Goal: Task Accomplishment & Management: Manage account settings

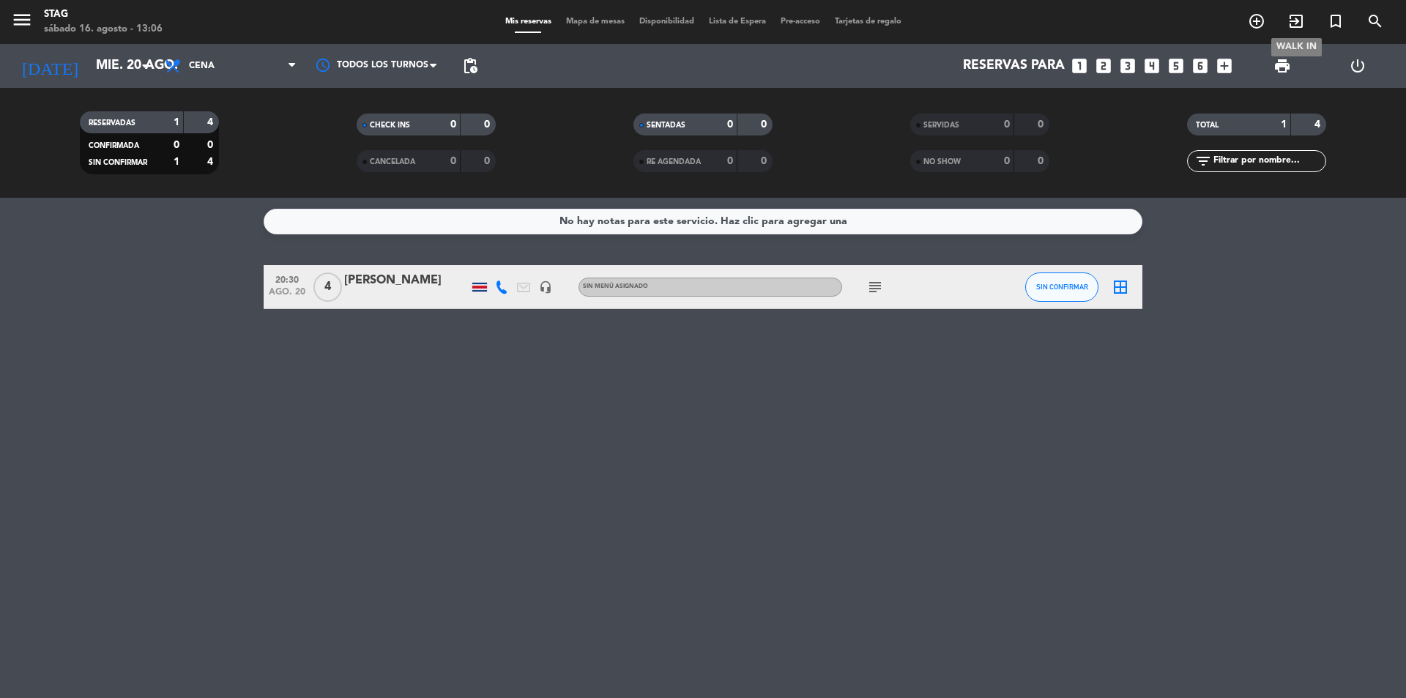
click at [1291, 16] on icon "exit_to_app" at bounding box center [1297, 21] width 18 height 18
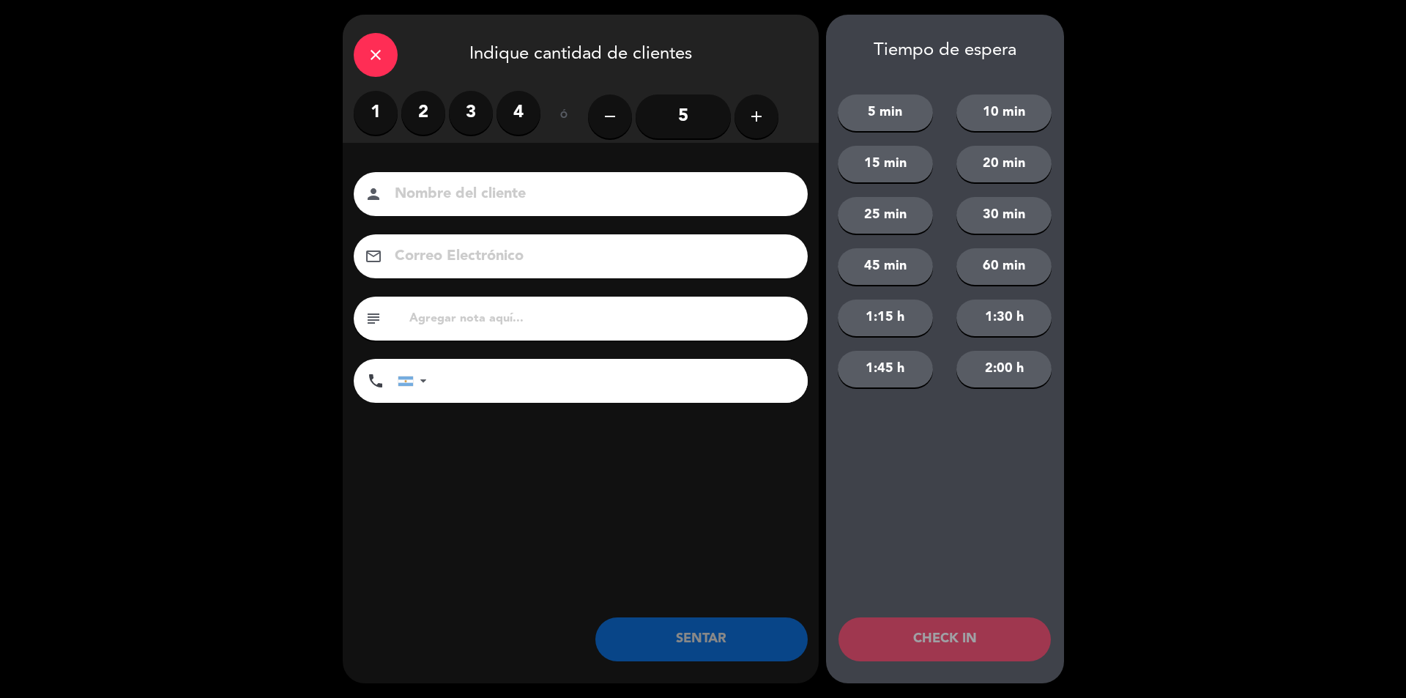
click at [483, 125] on label "3" at bounding box center [471, 113] width 44 height 44
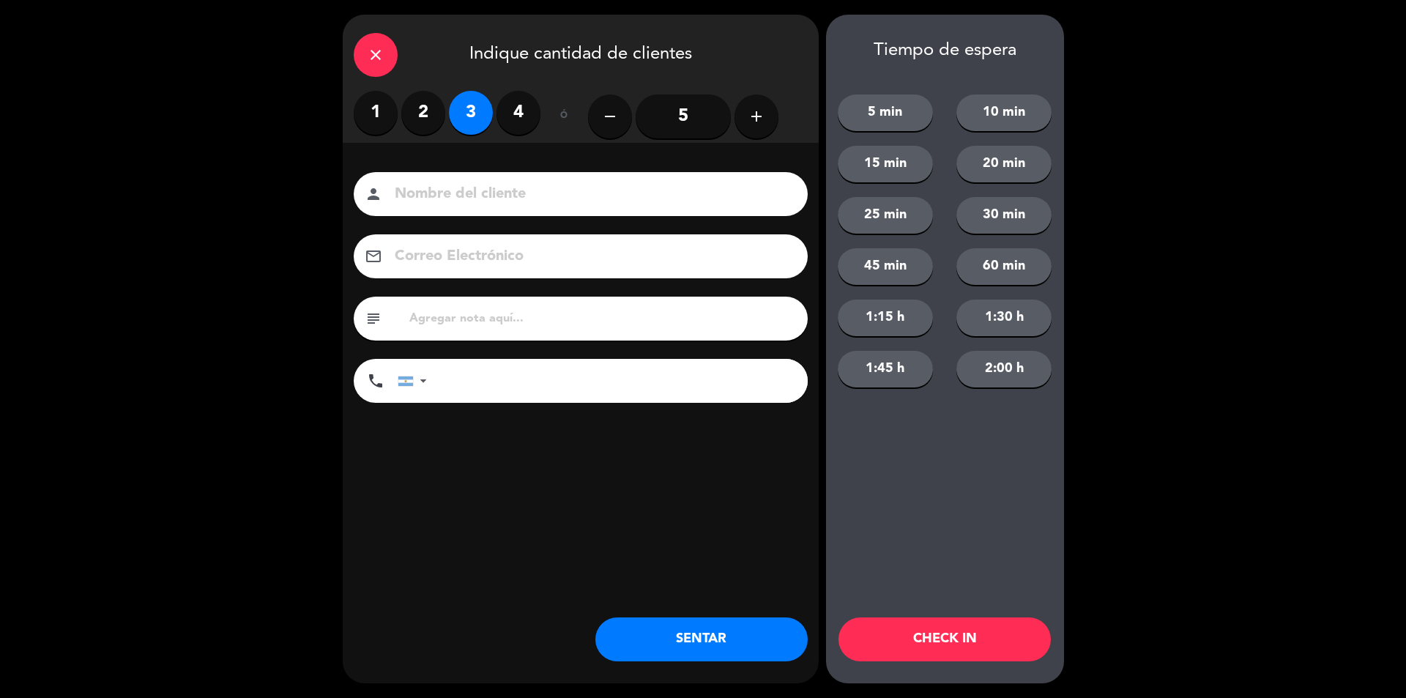
click at [482, 179] on div "person" at bounding box center [581, 194] width 454 height 44
click at [472, 184] on input at bounding box center [591, 195] width 396 height 26
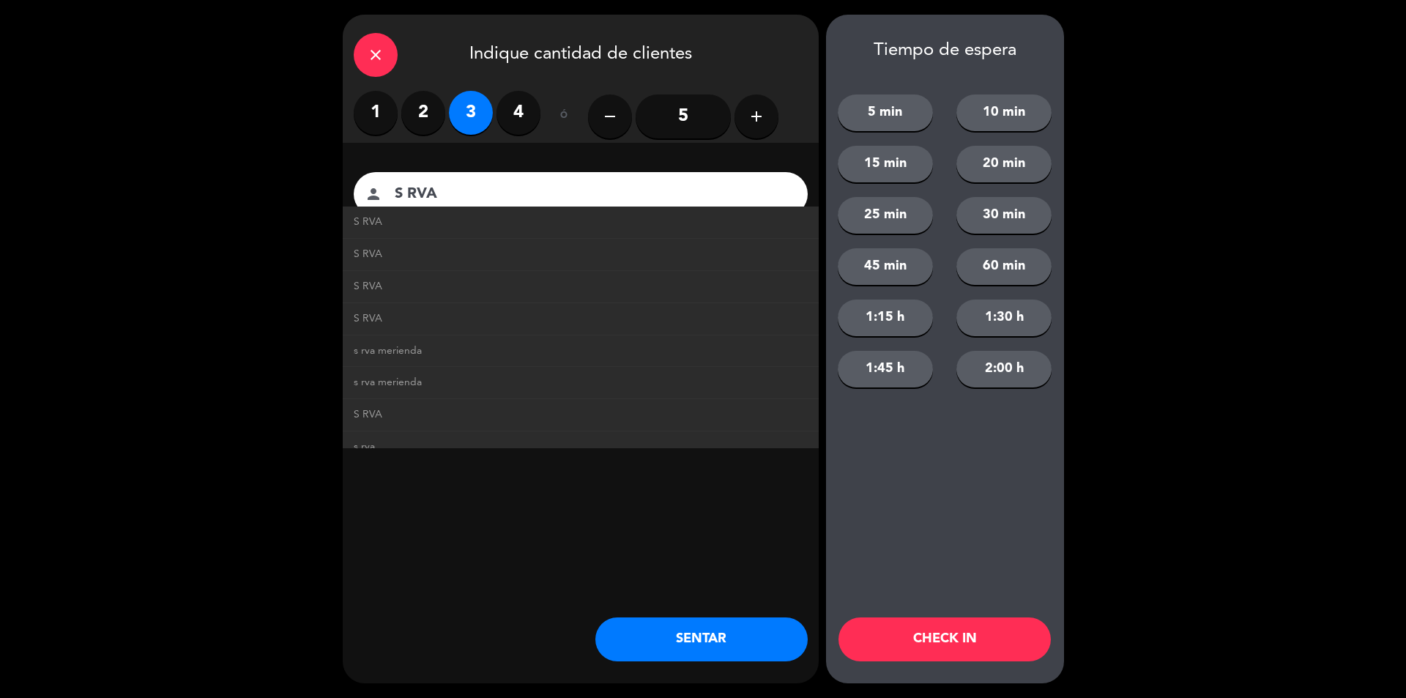
type input "S RVA"
click at [724, 631] on button "SENTAR" at bounding box center [702, 639] width 212 height 44
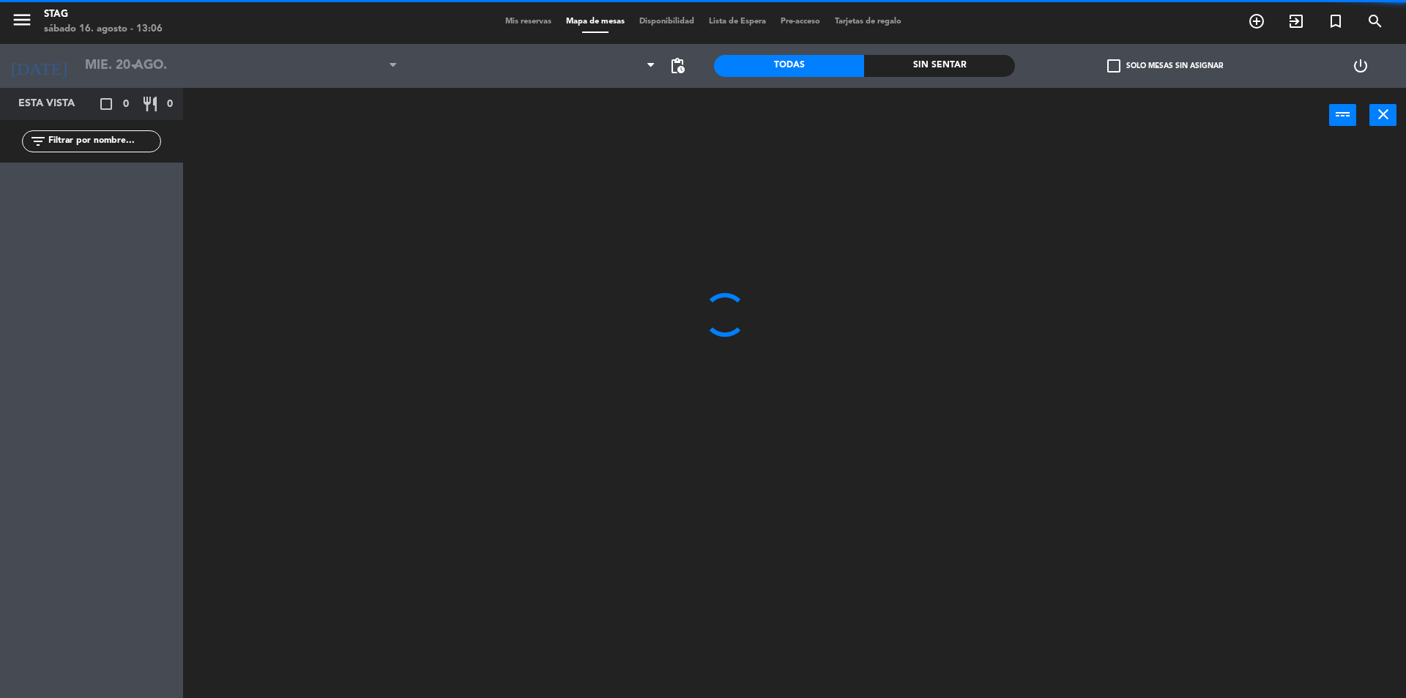
type input "sáb. 16 ago."
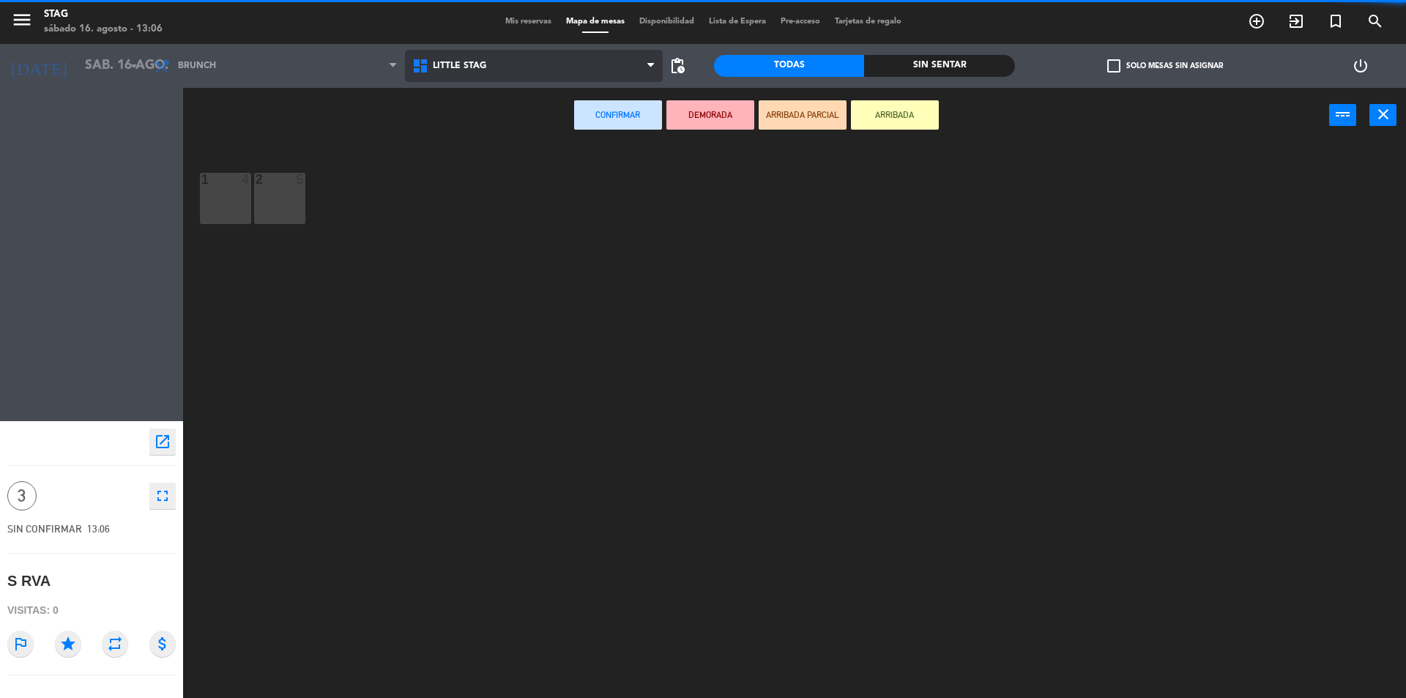
drag, startPoint x: 477, startPoint y: 62, endPoint x: 470, endPoint y: 105, distance: 44.4
click at [477, 61] on span "Little Stag" at bounding box center [459, 66] width 53 height 10
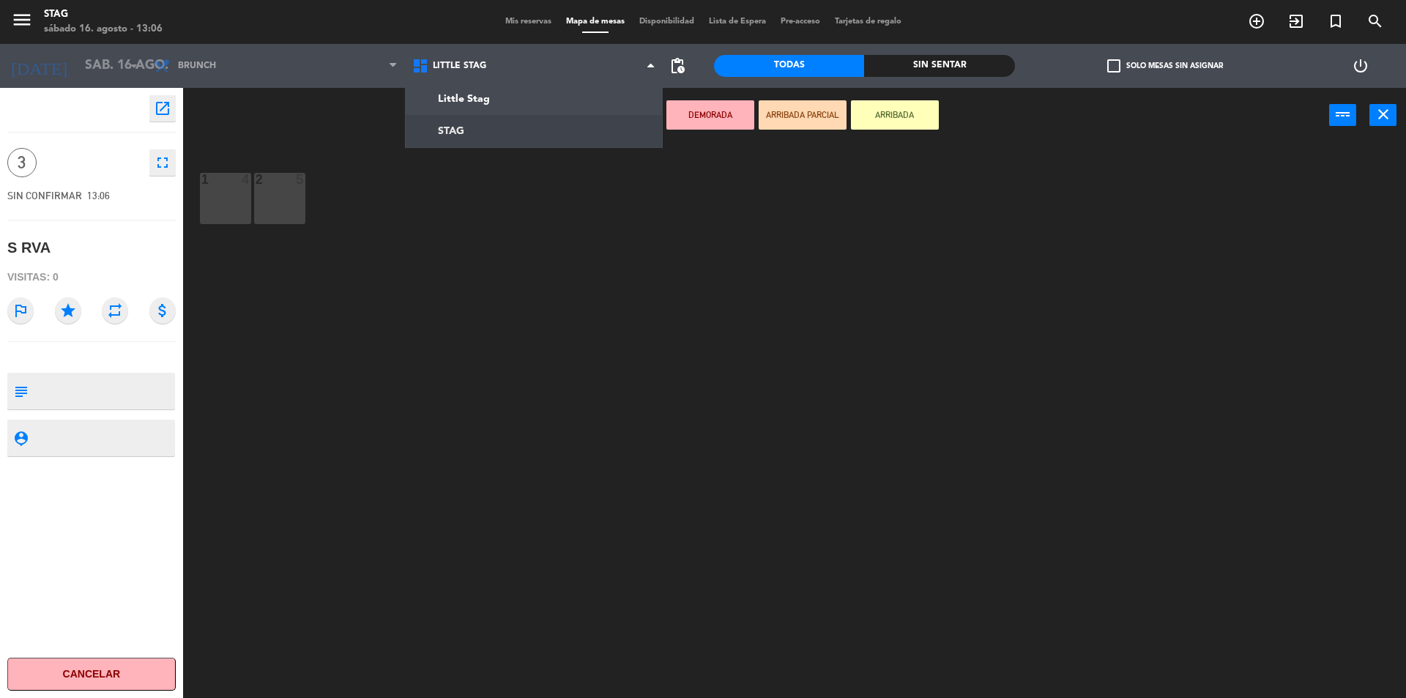
click at [479, 136] on ng-component "menu STAG sábado 16. agosto - 13:06 Mis reservas Mapa de mesas Disponibilidad L…" at bounding box center [703, 351] width 1406 height 702
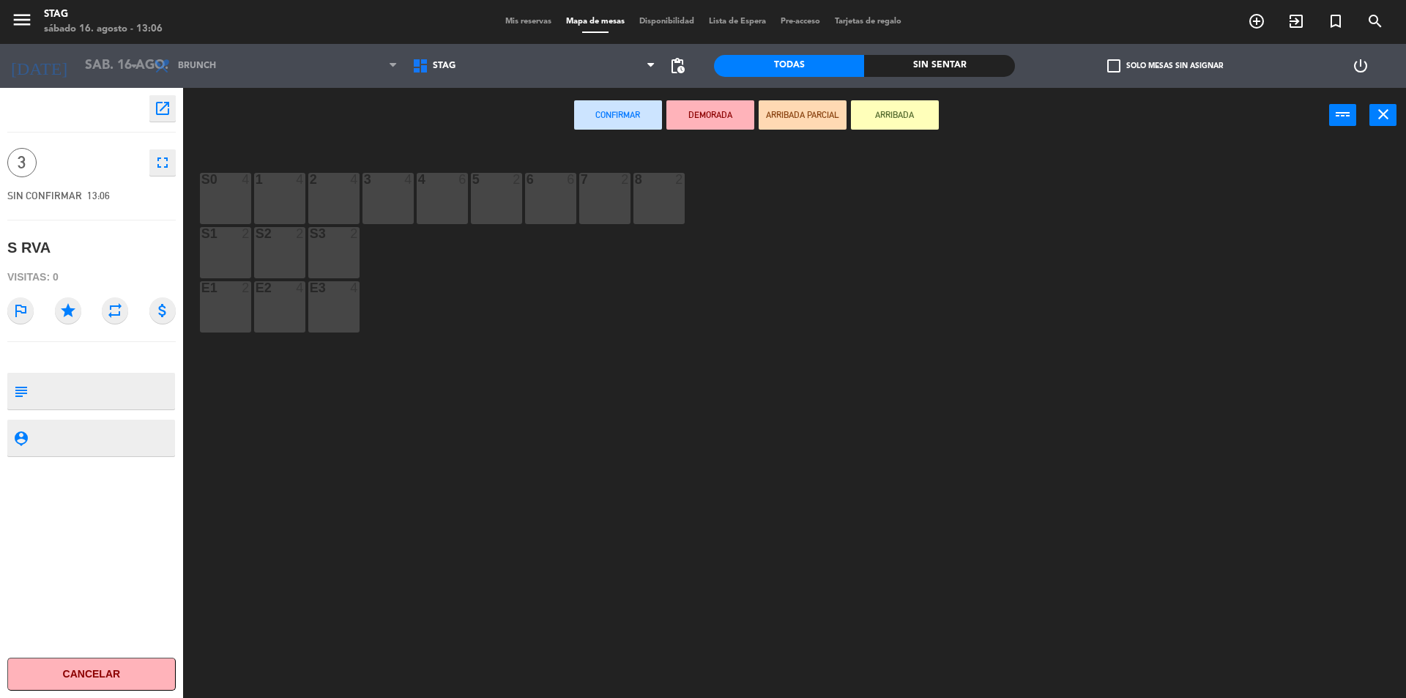
click at [301, 200] on div "1 4" at bounding box center [279, 198] width 51 height 51
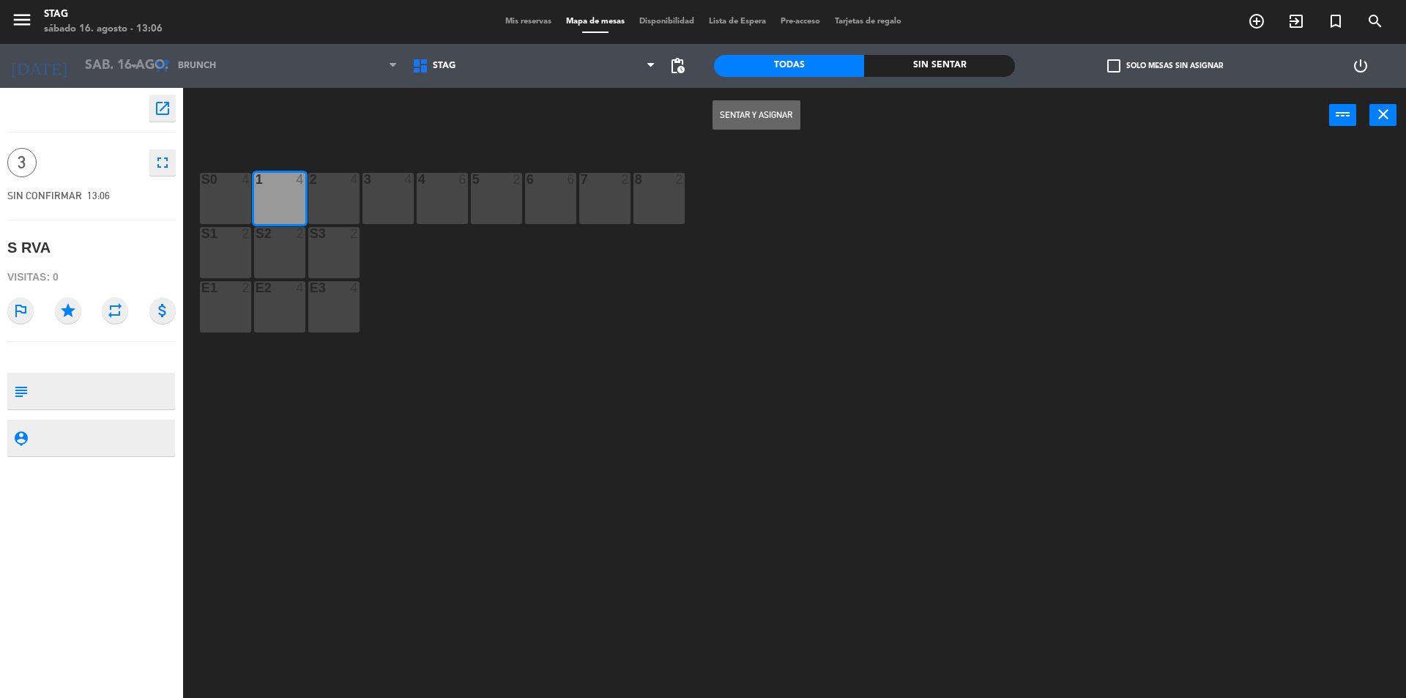
click at [780, 114] on button "Sentar y Asignar" at bounding box center [757, 114] width 88 height 29
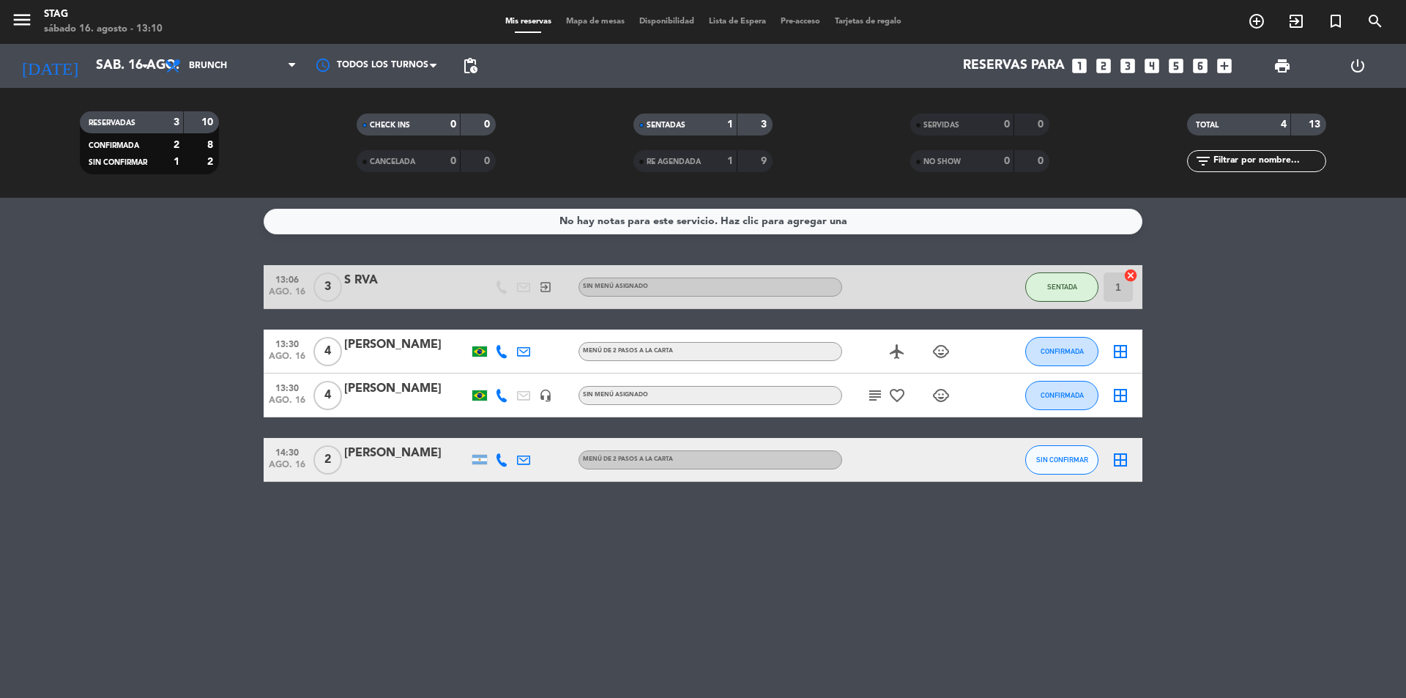
click at [901, 357] on icon "airplanemode_active" at bounding box center [897, 352] width 18 height 18
drag, startPoint x: 927, startPoint y: 349, endPoint x: 950, endPoint y: 360, distance: 25.2
click at [940, 356] on div "airplanemode_active child_care" at bounding box center [908, 351] width 132 height 43
click at [951, 360] on span "child_care" at bounding box center [941, 352] width 22 height 18
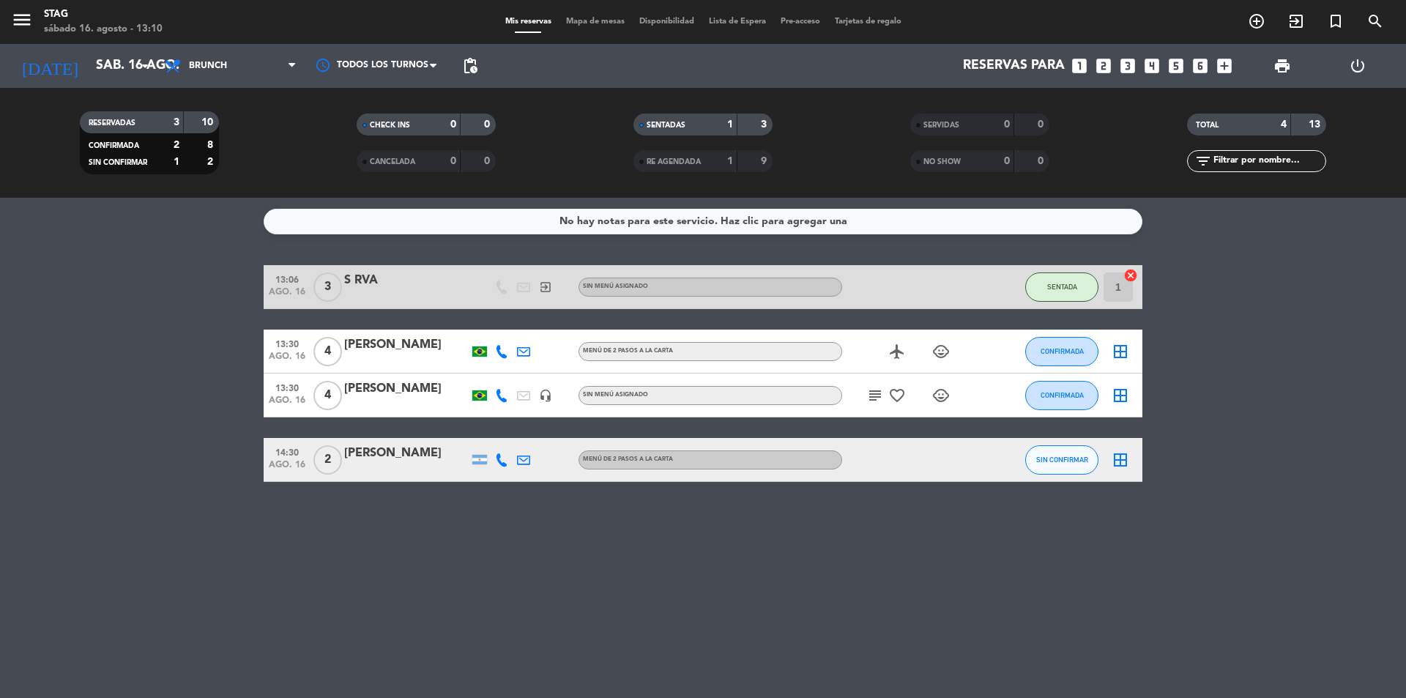
click at [949, 361] on div "airplanemode_active child_care" at bounding box center [908, 351] width 132 height 43
click at [943, 352] on icon "child_care" at bounding box center [941, 352] width 18 height 18
click at [30, 13] on icon "menu" at bounding box center [22, 20] width 22 height 22
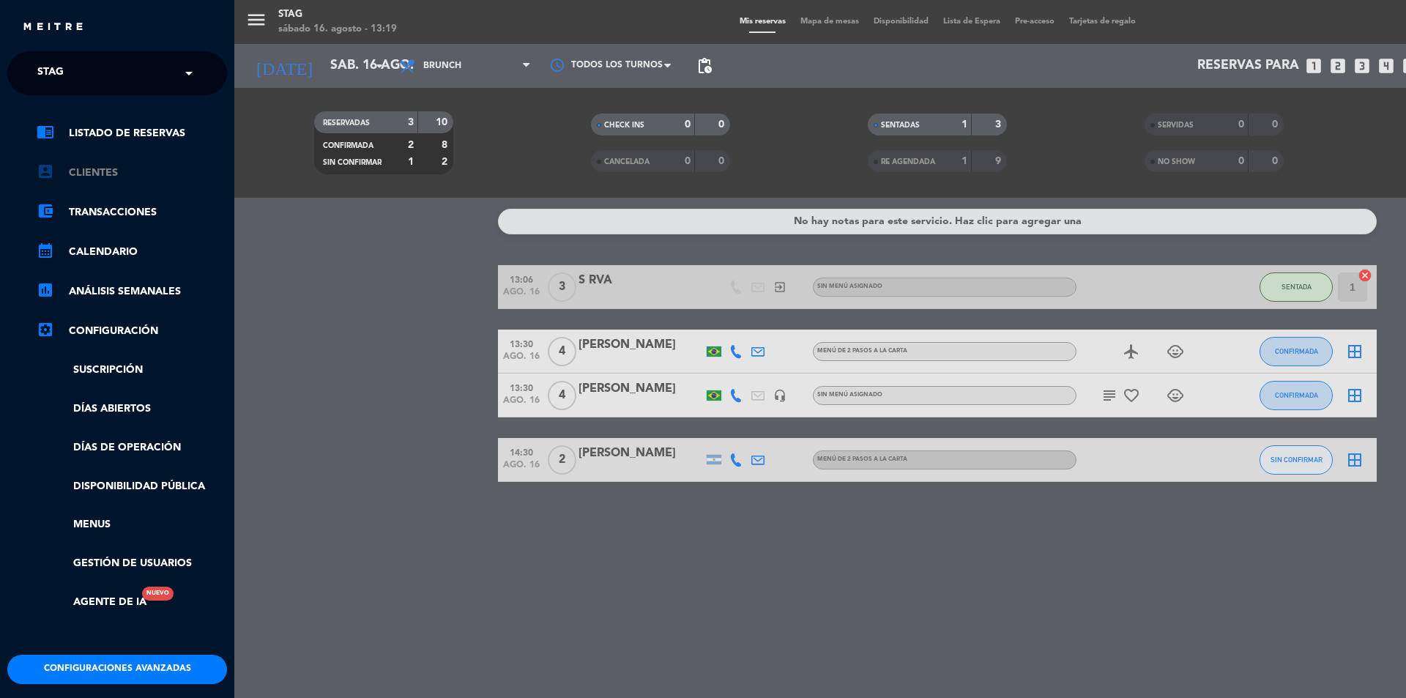
click at [90, 174] on link "account_box Clientes" at bounding box center [132, 173] width 190 height 18
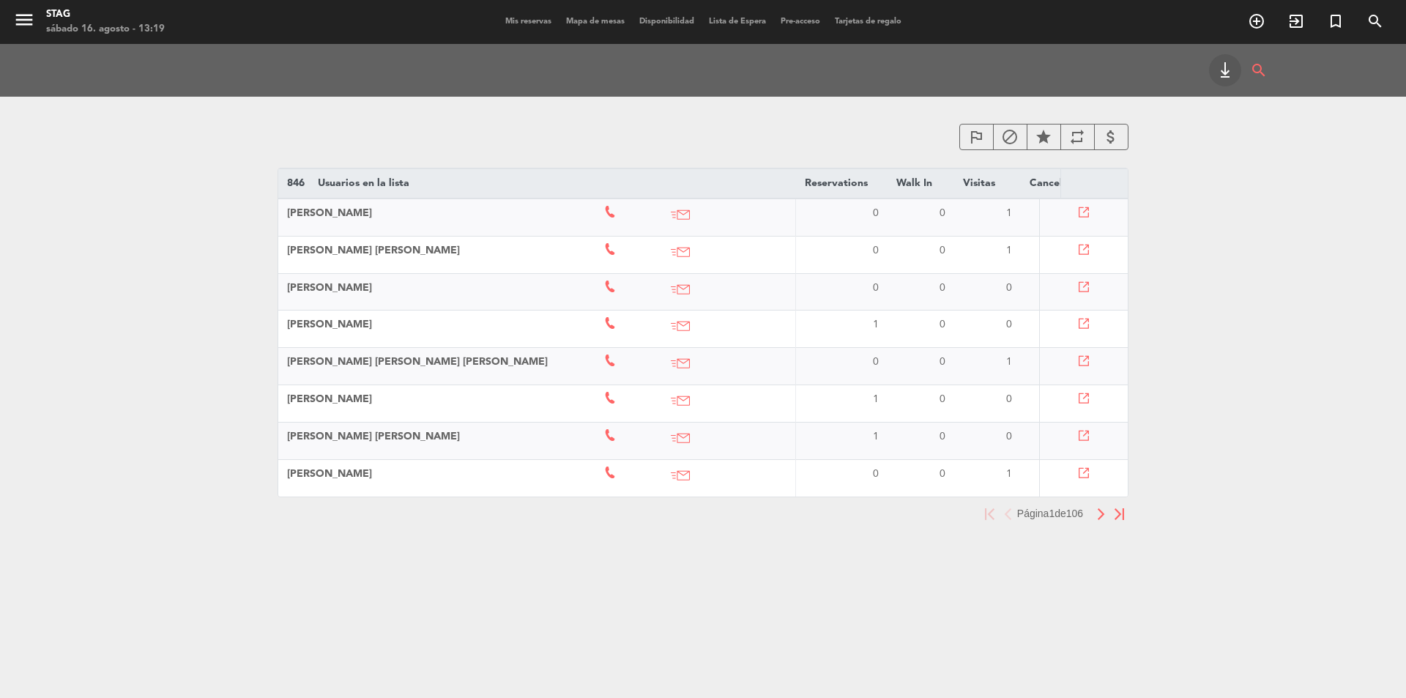
click at [9, 23] on div "menu STAG sábado 16. agosto - 13:19" at bounding box center [176, 22] width 352 height 34
click at [21, 30] on icon "menu" at bounding box center [24, 20] width 22 height 22
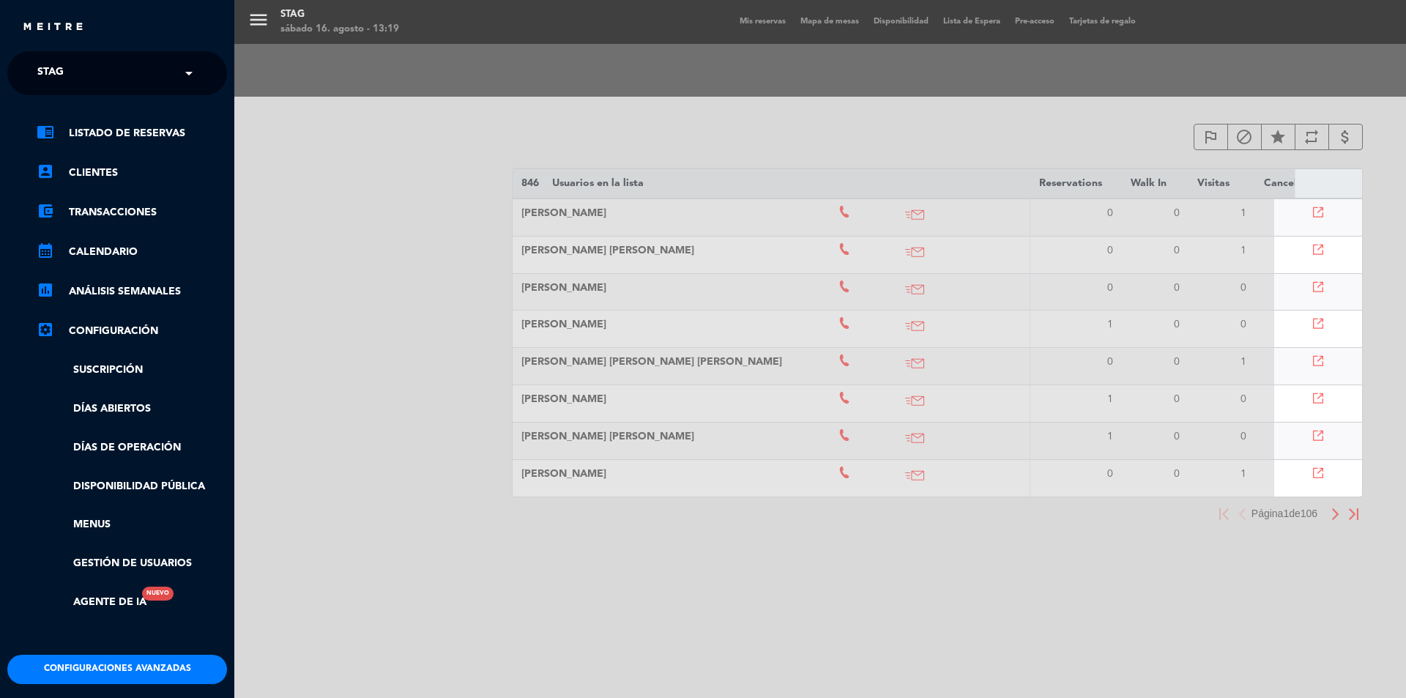
scroll to position [56, 0]
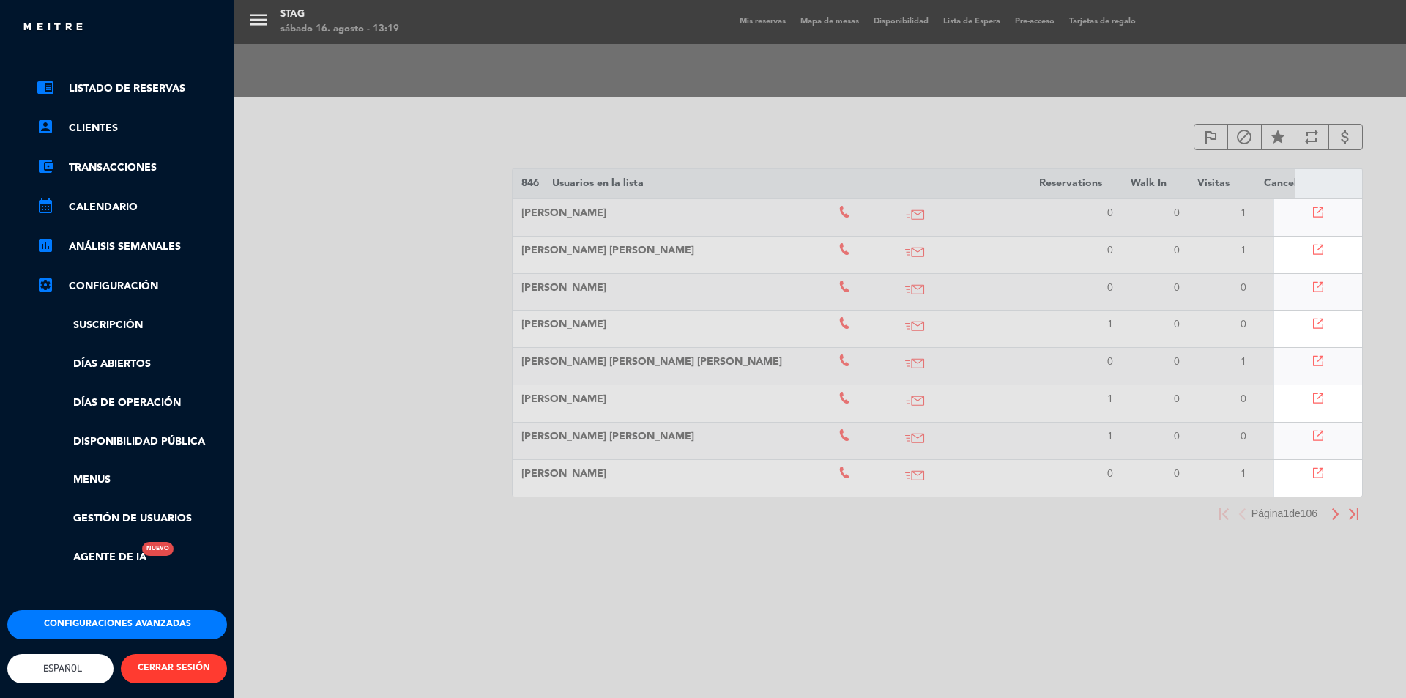
click at [333, 356] on div "menu STAG sábado 16. agosto - 13:19 Mis reservas Mapa de mesas Disponibilidad L…" at bounding box center [937, 349] width 1406 height 698
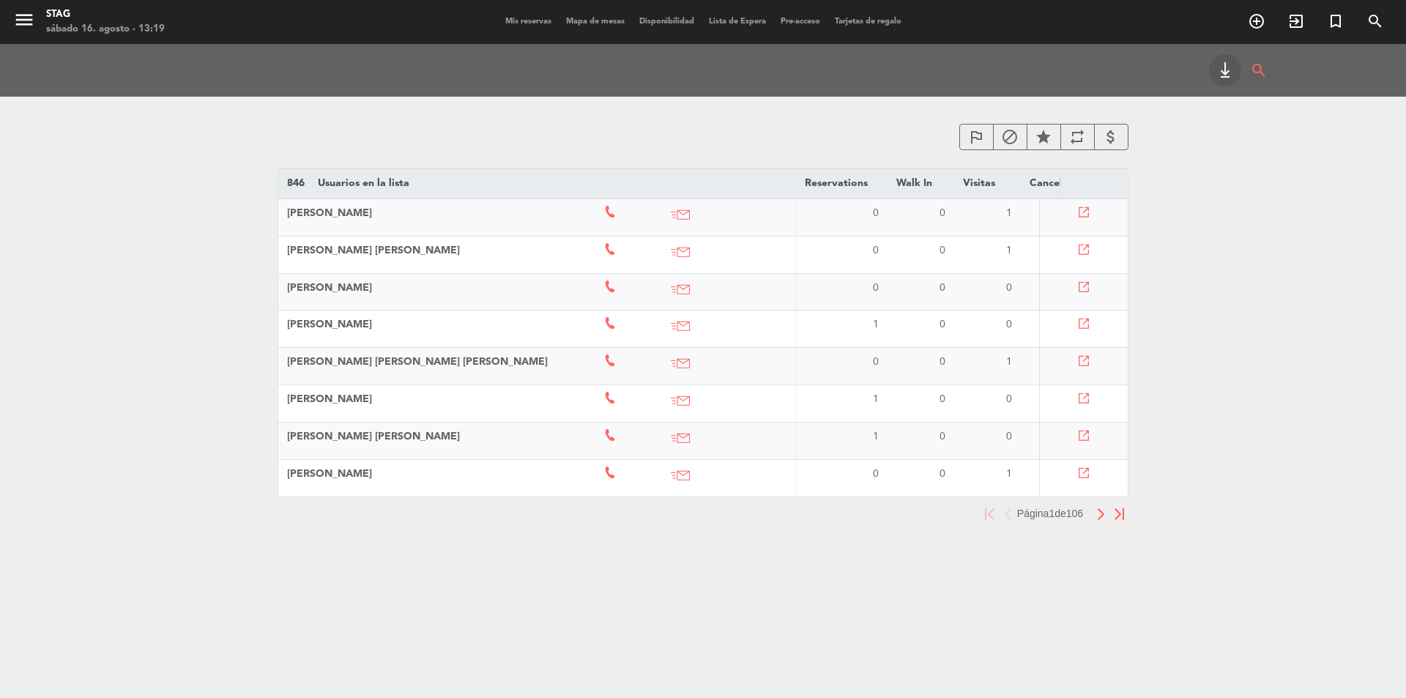
click at [70, 15] on div "STAG" at bounding box center [105, 14] width 119 height 15
click at [31, 29] on icon "menu" at bounding box center [24, 20] width 22 height 22
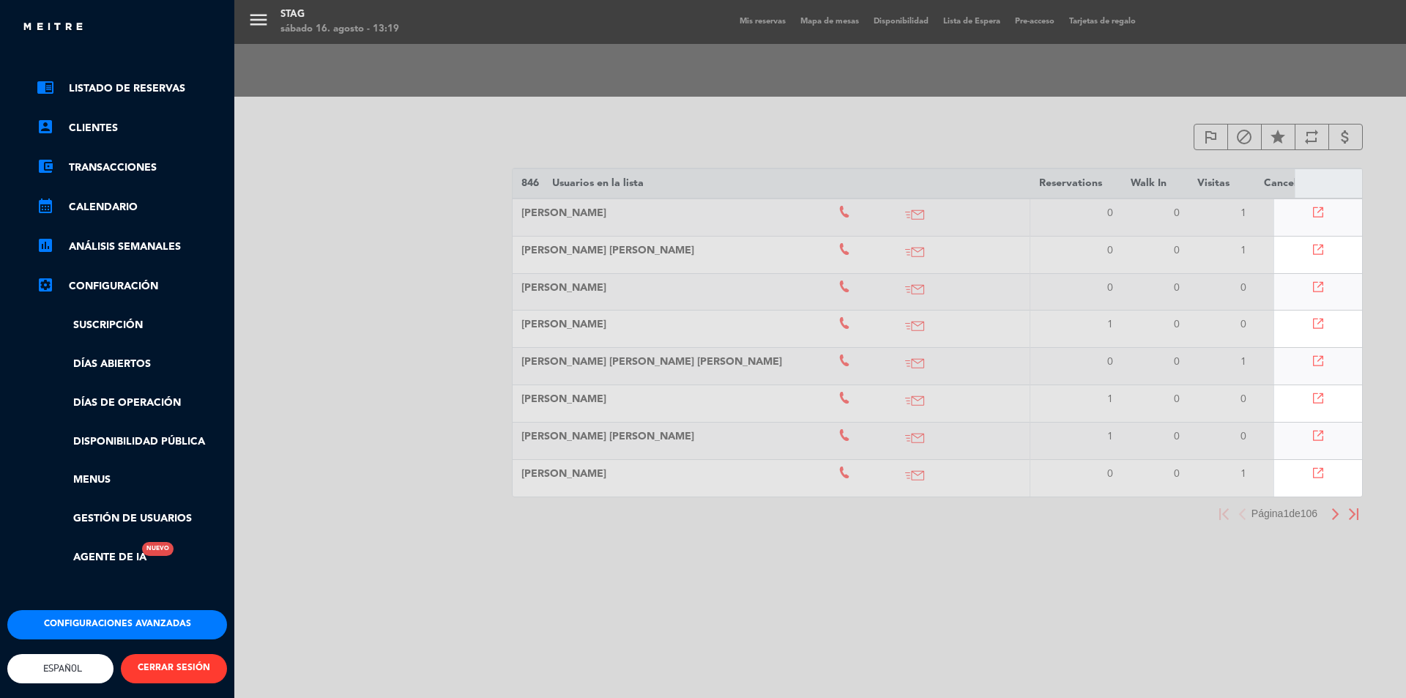
click at [130, 281] on link "settings_applications Configuración" at bounding box center [132, 287] width 190 height 18
click at [157, 80] on link "chrome_reader_mode Listado de Reservas" at bounding box center [132, 89] width 190 height 18
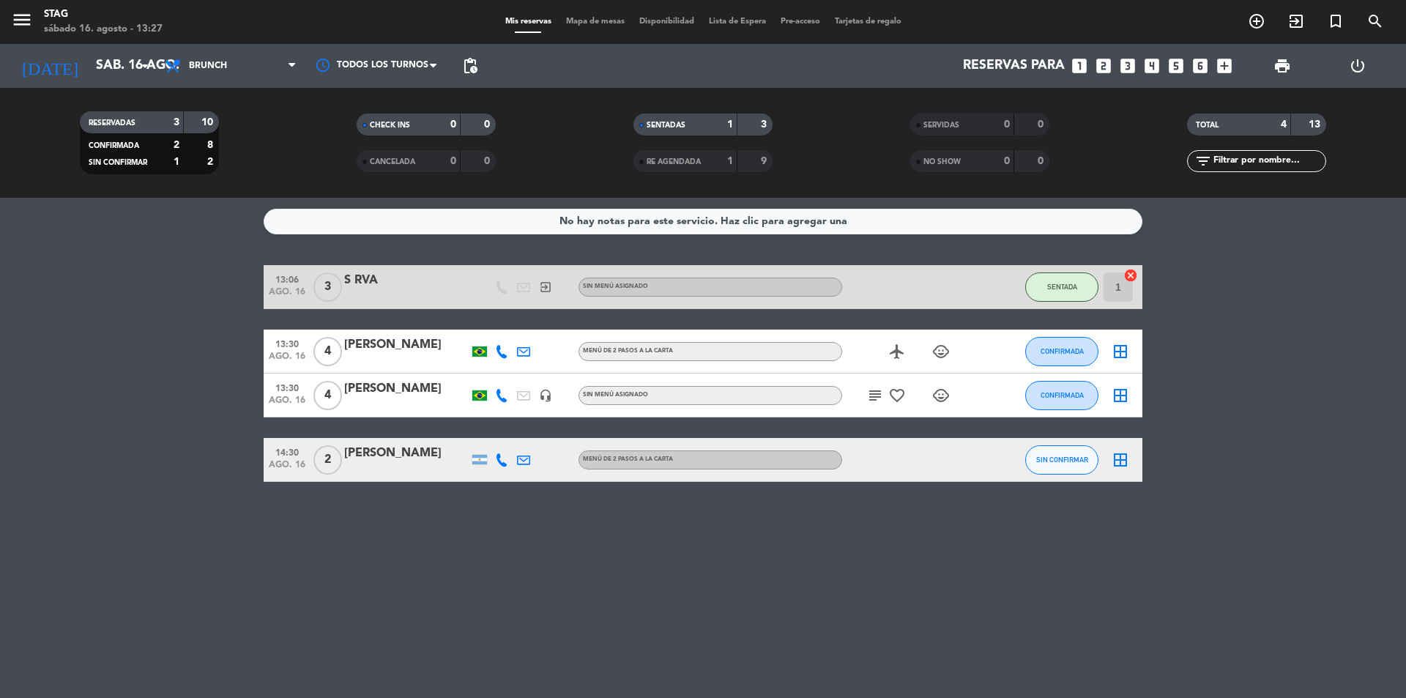
click at [1010, 345] on div at bounding box center [994, 351] width 40 height 43
click at [412, 346] on div "[PERSON_NAME]" at bounding box center [406, 344] width 125 height 19
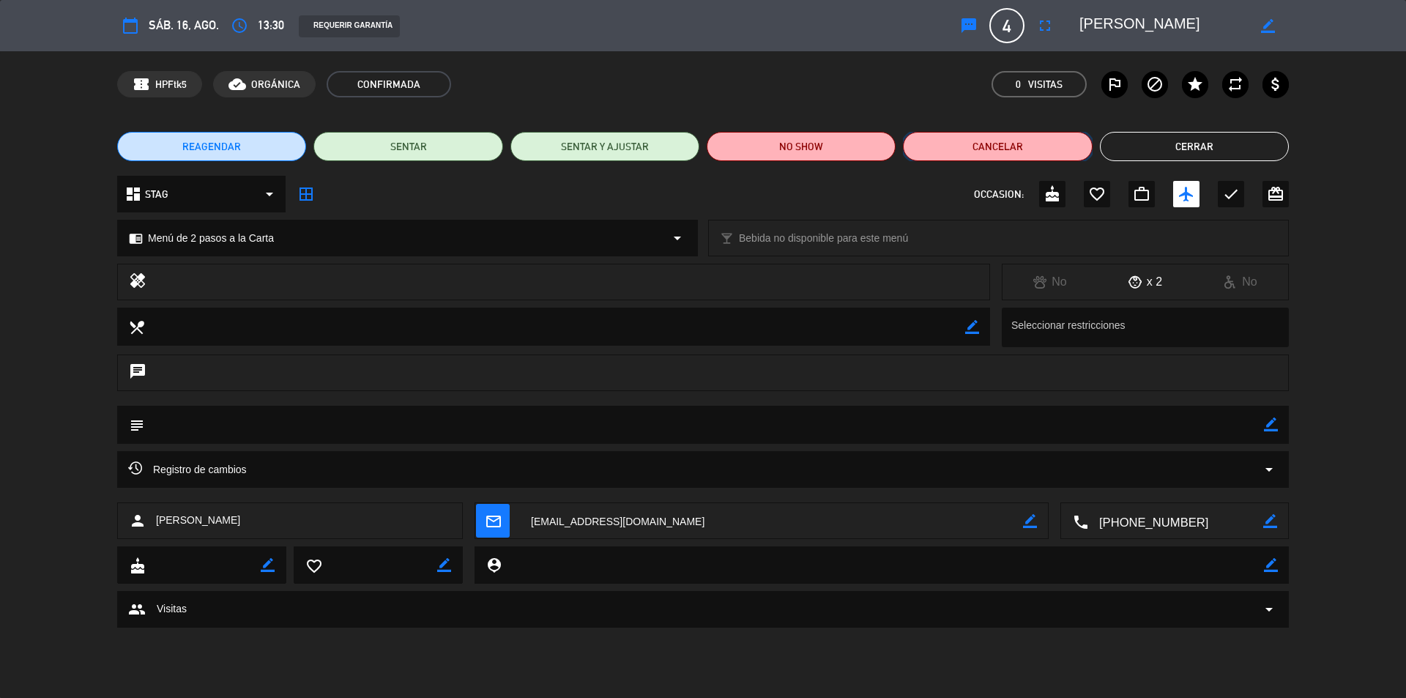
click at [1001, 145] on button "Cancelar" at bounding box center [997, 146] width 189 height 29
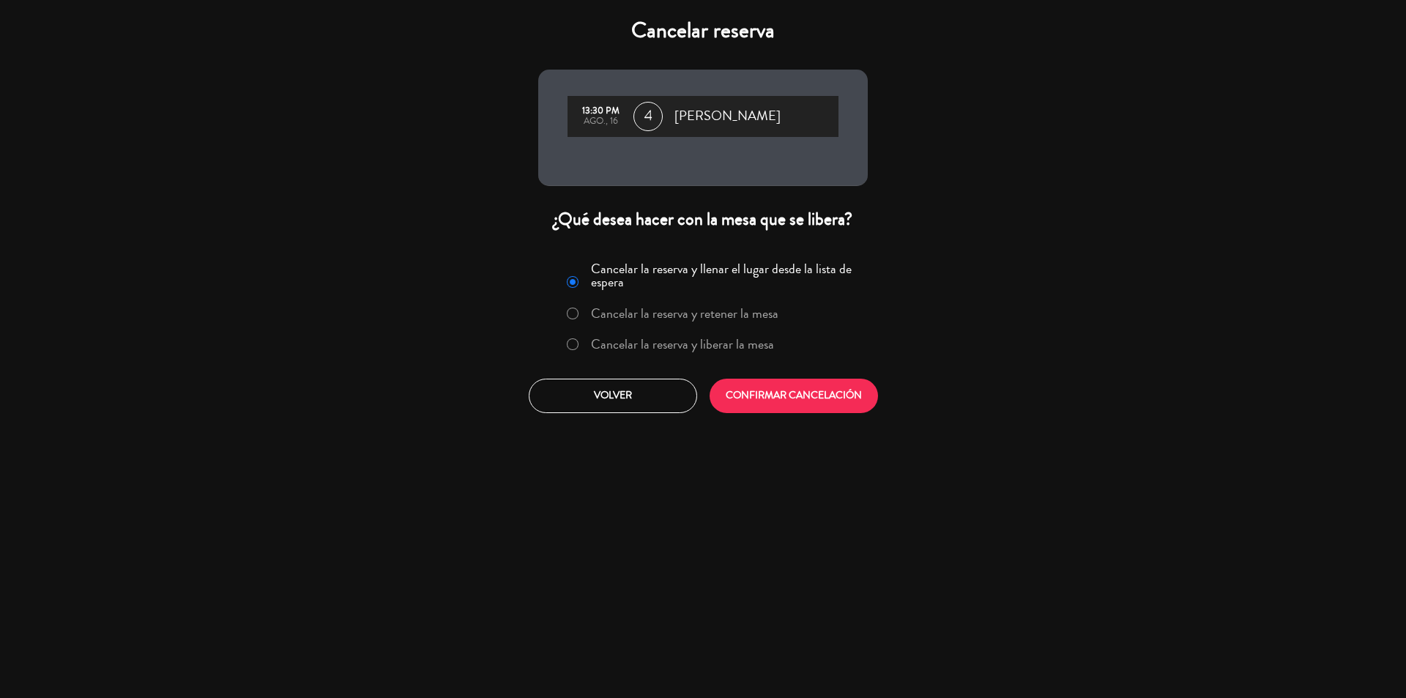
click at [689, 349] on label "Cancelar la reserva y liberar la mesa" at bounding box center [682, 344] width 183 height 13
click at [769, 387] on button "CONFIRMAR CANCELACIÓN" at bounding box center [794, 396] width 168 height 34
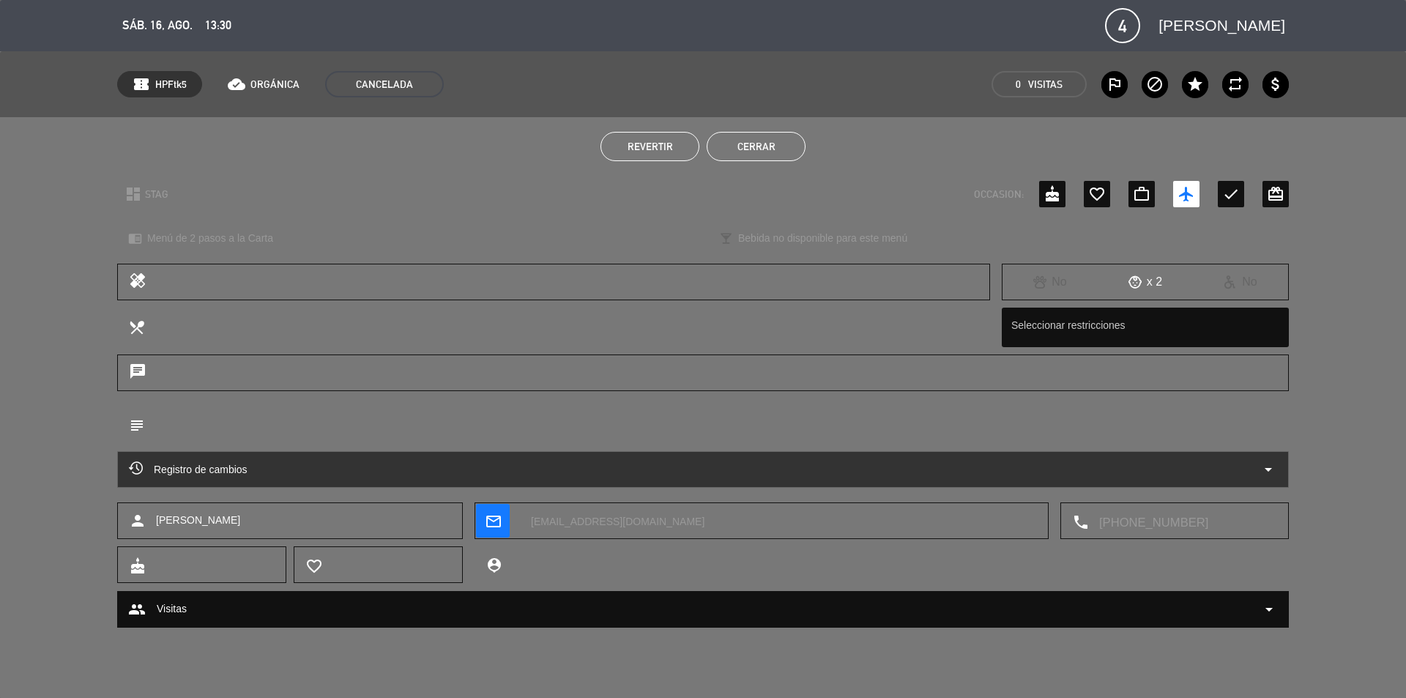
click at [775, 143] on button "Cerrar" at bounding box center [756, 146] width 99 height 29
